Goal: Transaction & Acquisition: Book appointment/travel/reservation

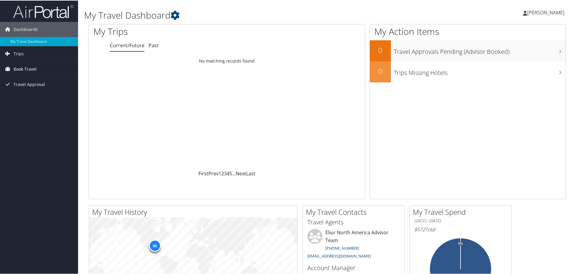
click at [29, 65] on span "Book Travel" at bounding box center [25, 68] width 23 height 15
click at [31, 98] on link "Book/Manage Online Trips" at bounding box center [39, 98] width 78 height 9
click at [26, 67] on span "Book Travel" at bounding box center [25, 68] width 23 height 15
click at [34, 100] on link "Book/Manage Online Trips" at bounding box center [39, 98] width 78 height 9
